Goal: Task Accomplishment & Management: Complete application form

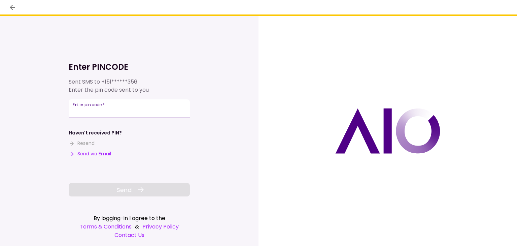
drag, startPoint x: 120, startPoint y: 110, endPoint x: 115, endPoint y: 106, distance: 6.9
click at [115, 106] on input "Enter pin code   *" at bounding box center [129, 108] width 121 height 19
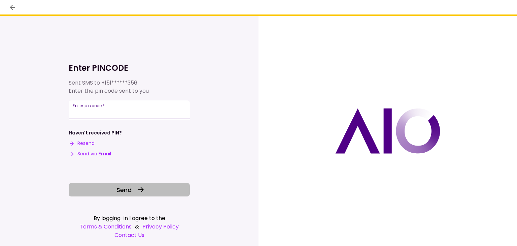
type input "******"
click at [112, 188] on button "Send" at bounding box center [129, 189] width 121 height 13
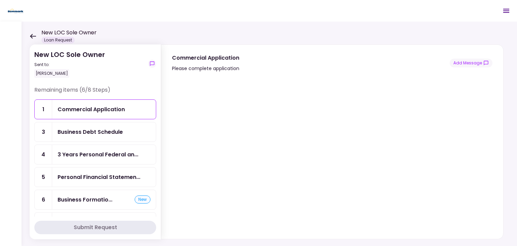
click at [112, 131] on div "Business Debt Schedule" at bounding box center [90, 132] width 65 height 8
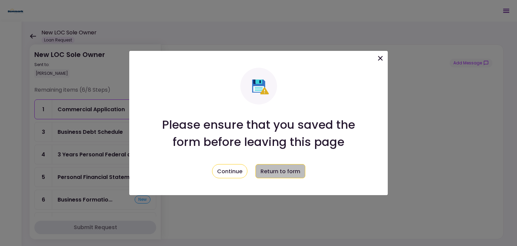
click at [281, 170] on button "Return to form" at bounding box center [281, 171] width 50 height 14
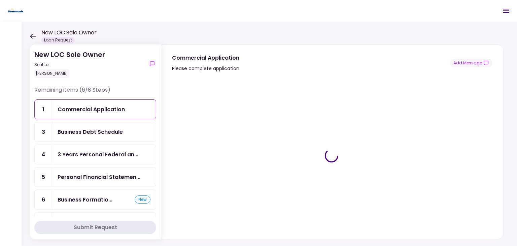
drag, startPoint x: 354, startPoint y: 180, endPoint x: 395, endPoint y: 228, distance: 62.8
click at [395, 228] on div at bounding box center [332, 155] width 342 height 166
click at [339, 162] on div "Loading Form..." at bounding box center [331, 155] width 319 height 145
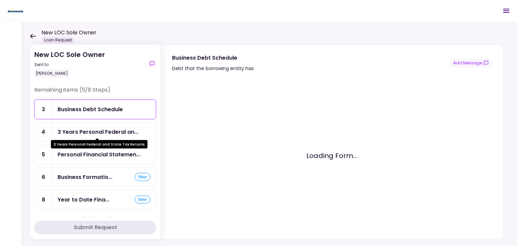
click at [103, 130] on div "3 Years Personal Federal an..." at bounding box center [98, 132] width 81 height 8
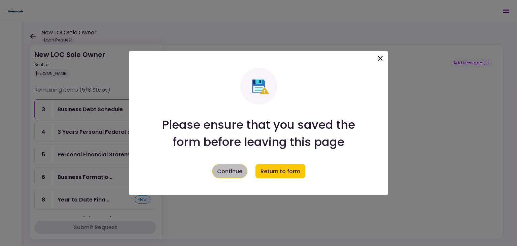
click at [241, 172] on button "Continue" at bounding box center [229, 171] width 35 height 14
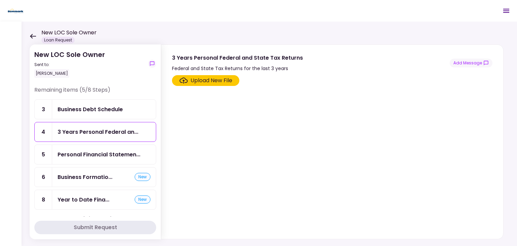
click at [96, 113] on div "Business Debt Schedule" at bounding box center [90, 109] width 65 height 8
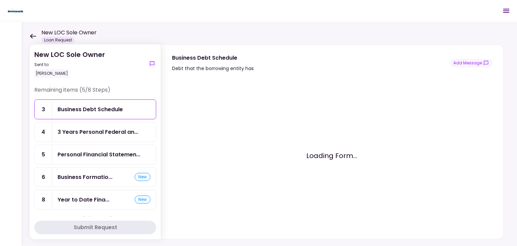
click at [87, 137] on div "3 Years Personal Federal an..." at bounding box center [104, 131] width 104 height 19
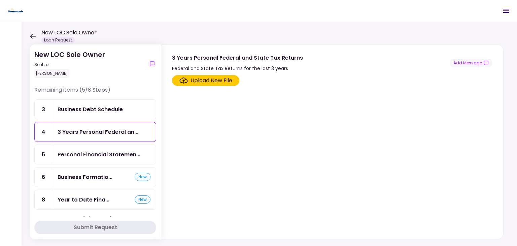
click at [188, 78] on div "Upload New File" at bounding box center [206, 80] width 53 height 8
click at [0, 0] on input "Upload New File" at bounding box center [0, 0] width 0 height 0
click at [193, 79] on div "Upload New File" at bounding box center [212, 80] width 42 height 8
click at [0, 0] on input "Upload New File" at bounding box center [0, 0] width 0 height 0
click at [228, 81] on div "Upload New File" at bounding box center [212, 80] width 42 height 8
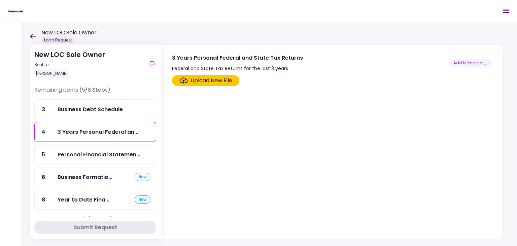
click at [0, 0] on input "Upload New File" at bounding box center [0, 0] width 0 height 0
click at [195, 79] on div "Upload New File" at bounding box center [212, 80] width 42 height 8
click at [0, 0] on input "Upload New File" at bounding box center [0, 0] width 0 height 0
click at [225, 79] on div "Upload New File" at bounding box center [212, 80] width 42 height 8
click at [0, 0] on input "Upload New File" at bounding box center [0, 0] width 0 height 0
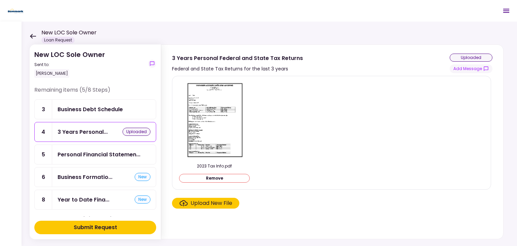
click at [201, 204] on div "Upload New File" at bounding box center [212, 203] width 42 height 8
click at [0, 0] on input "Upload New File" at bounding box center [0, 0] width 0 height 0
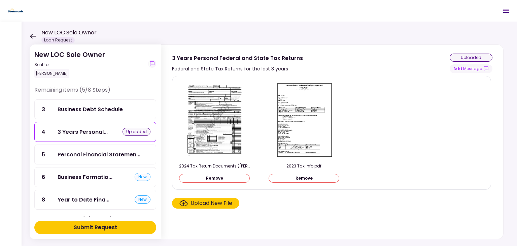
click at [233, 179] on button "Remove" at bounding box center [214, 178] width 71 height 9
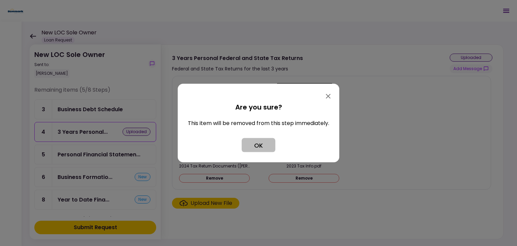
click at [257, 145] on button "OK" at bounding box center [259, 145] width 34 height 14
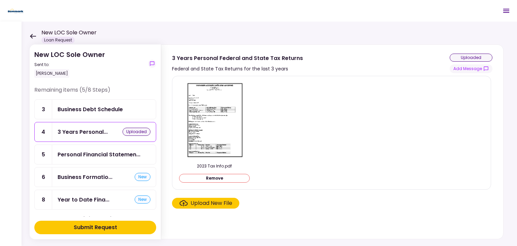
click at [191, 202] on div "Upload New File" at bounding box center [212, 203] width 42 height 8
click at [0, 0] on input "Upload New File" at bounding box center [0, 0] width 0 height 0
click at [201, 204] on div "Upload New File" at bounding box center [212, 203] width 42 height 8
click at [0, 0] on input "Upload New File" at bounding box center [0, 0] width 0 height 0
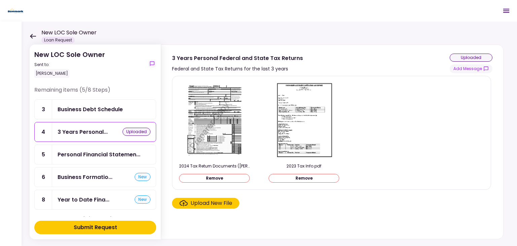
click at [224, 117] on img at bounding box center [215, 120] width 60 height 77
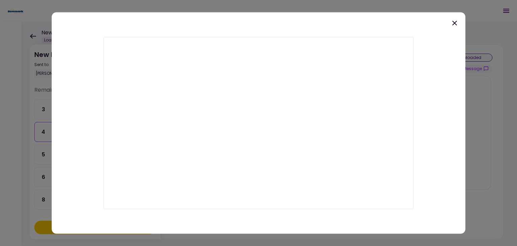
click at [454, 24] on icon at bounding box center [454, 23] width 5 height 5
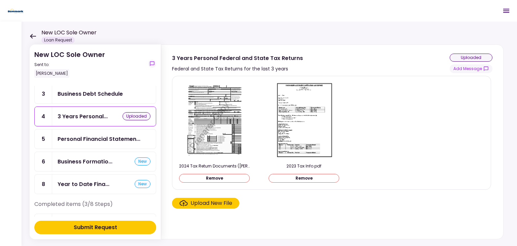
scroll to position [17, 0]
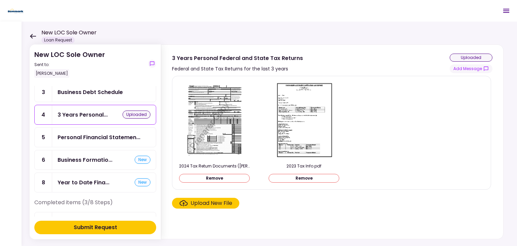
click at [390, 211] on section "2024 Tax Return Documents ([PERSON_NAME] JR [PERSON_NAME] L - Preparer Copy).pd…" at bounding box center [332, 156] width 321 height 160
click at [230, 207] on label "Upload New File" at bounding box center [205, 203] width 67 height 11
click at [0, 0] on input "Upload New File" at bounding box center [0, 0] width 0 height 0
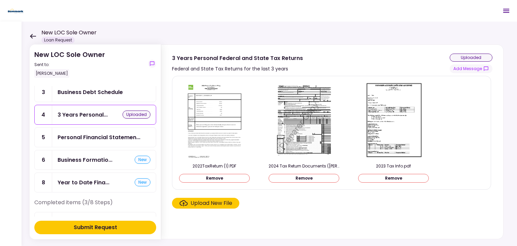
click at [207, 127] on img at bounding box center [215, 120] width 60 height 77
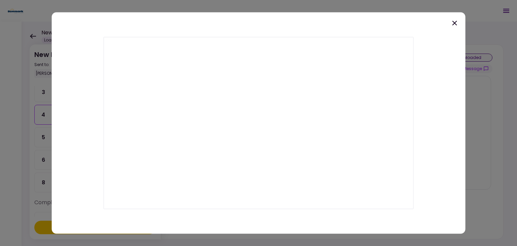
click at [455, 25] on icon at bounding box center [455, 23] width 8 height 8
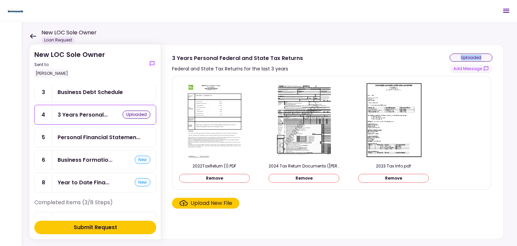
click at [455, 25] on div "New LOC Sole Owner Sent to: [PERSON_NAME] Remaining items (5/8 Steps) 3 Busines…" at bounding box center [270, 134] width 496 height 224
click at [111, 224] on div "Submit Request" at bounding box center [95, 227] width 43 height 8
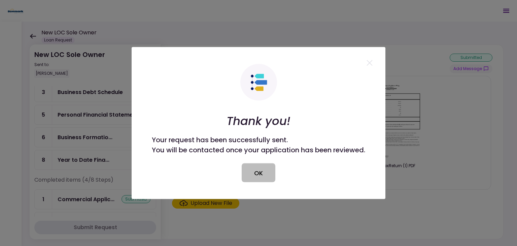
click at [266, 175] on button "OK" at bounding box center [259, 172] width 34 height 19
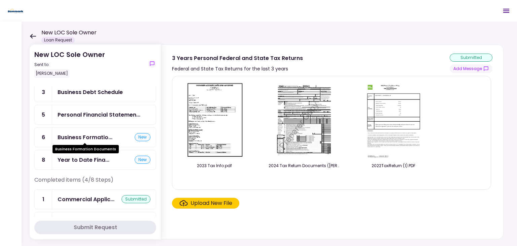
click at [82, 138] on div "Business Formatio..." at bounding box center [85, 137] width 55 height 8
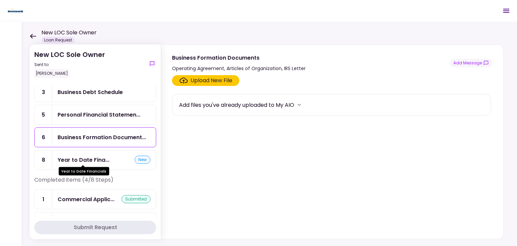
click at [81, 157] on div "Year to Date Fina..." at bounding box center [84, 160] width 52 height 8
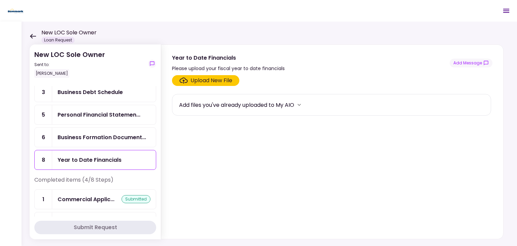
click at [75, 142] on div "Business Formation Document..." at bounding box center [104, 137] width 104 height 19
click at [207, 83] on div "Upload New File" at bounding box center [212, 80] width 42 height 8
click at [0, 0] on input "Upload New File" at bounding box center [0, 0] width 0 height 0
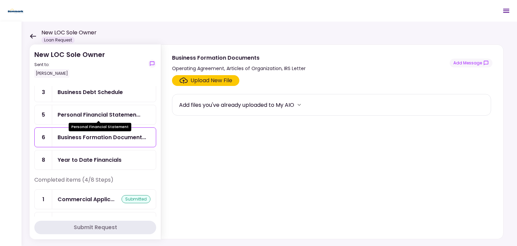
click at [115, 111] on div "Personal Financial Statemen..." at bounding box center [99, 114] width 83 height 8
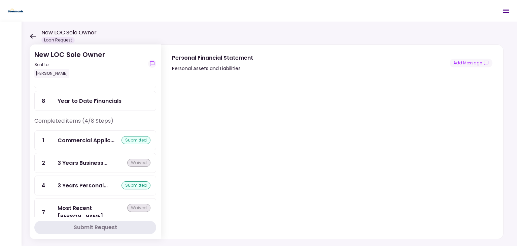
scroll to position [78, 0]
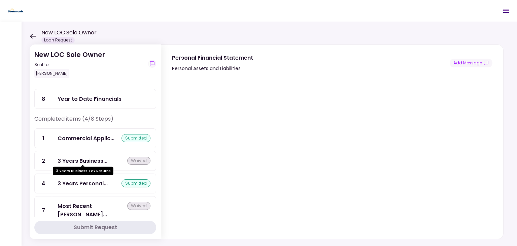
click at [105, 158] on div "3 Years Business..." at bounding box center [83, 161] width 50 height 8
drag, startPoint x: 156, startPoint y: 145, endPoint x: 152, endPoint y: 131, distance: 14.9
click at [152, 131] on div "Remaining items (4/8 Steps) 3 Business Debt Schedule 5 Personal Financial State…" at bounding box center [95, 151] width 122 height 131
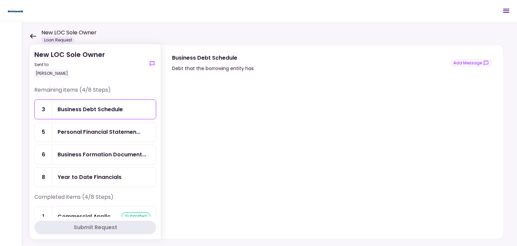
click at [103, 113] on div "Business Debt Schedule" at bounding box center [90, 109] width 65 height 8
click at [92, 130] on div "Personal Financial Statemen..." at bounding box center [99, 132] width 83 height 8
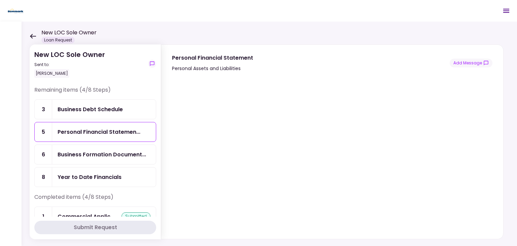
click at [105, 107] on div "Business Debt Schedule" at bounding box center [90, 109] width 65 height 8
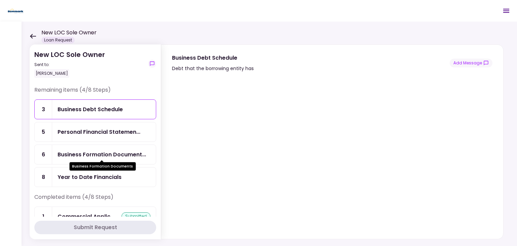
click at [105, 155] on div "Business Formation Document..." at bounding box center [102, 154] width 89 height 8
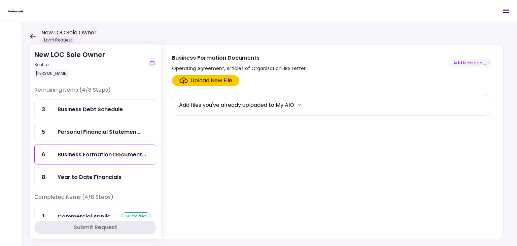
click at [205, 78] on div "Upload New File" at bounding box center [212, 80] width 42 height 8
click at [0, 0] on input "Upload New File" at bounding box center [0, 0] width 0 height 0
drag, startPoint x: 517, startPoint y: 2, endPoint x: 388, endPoint y: 93, distance: 158.0
click at [388, 93] on section "Upload New File Add files you've already uploaded to My AIO" at bounding box center [332, 155] width 321 height 161
